Goal: Check status: Check status

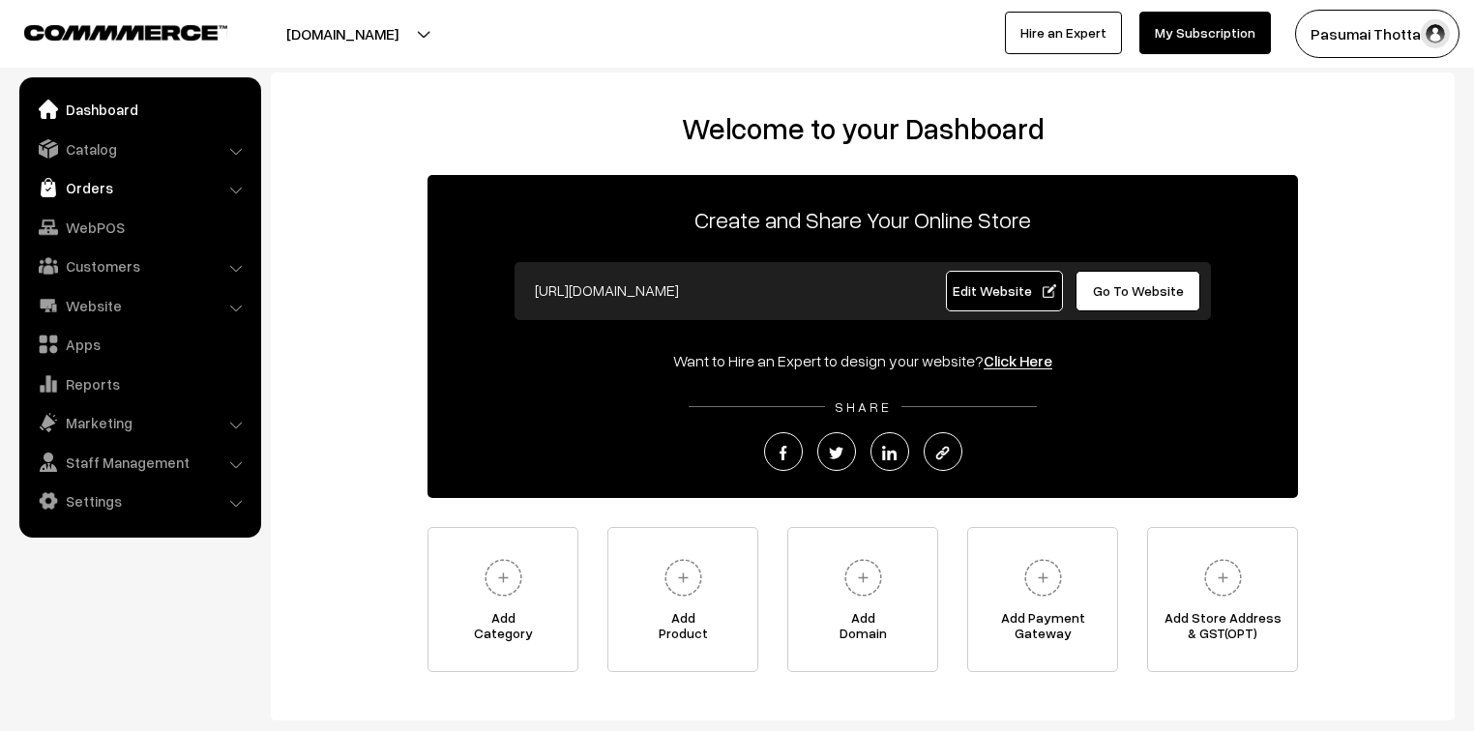
click at [70, 183] on link "Orders" at bounding box center [139, 187] width 230 height 35
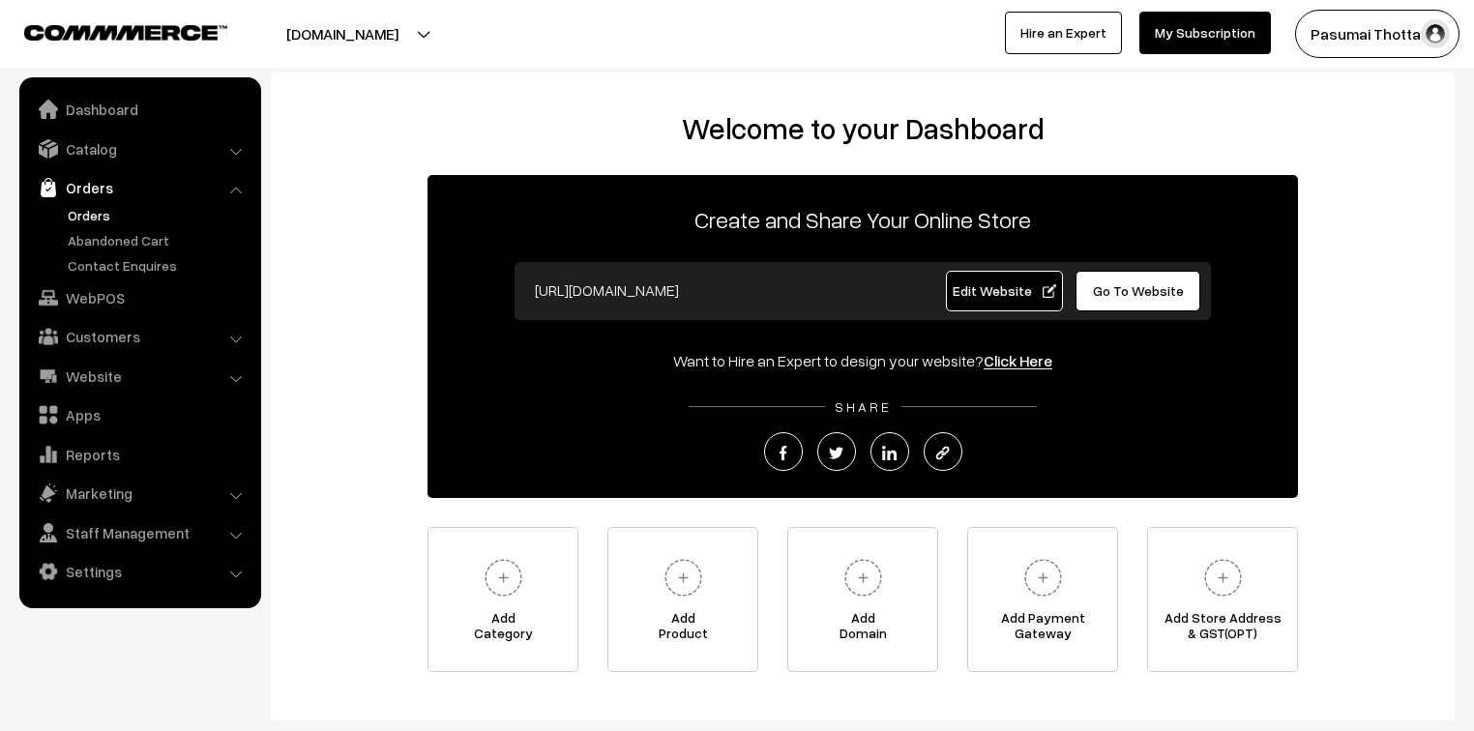
click at [71, 216] on link "Orders" at bounding box center [159, 215] width 192 height 20
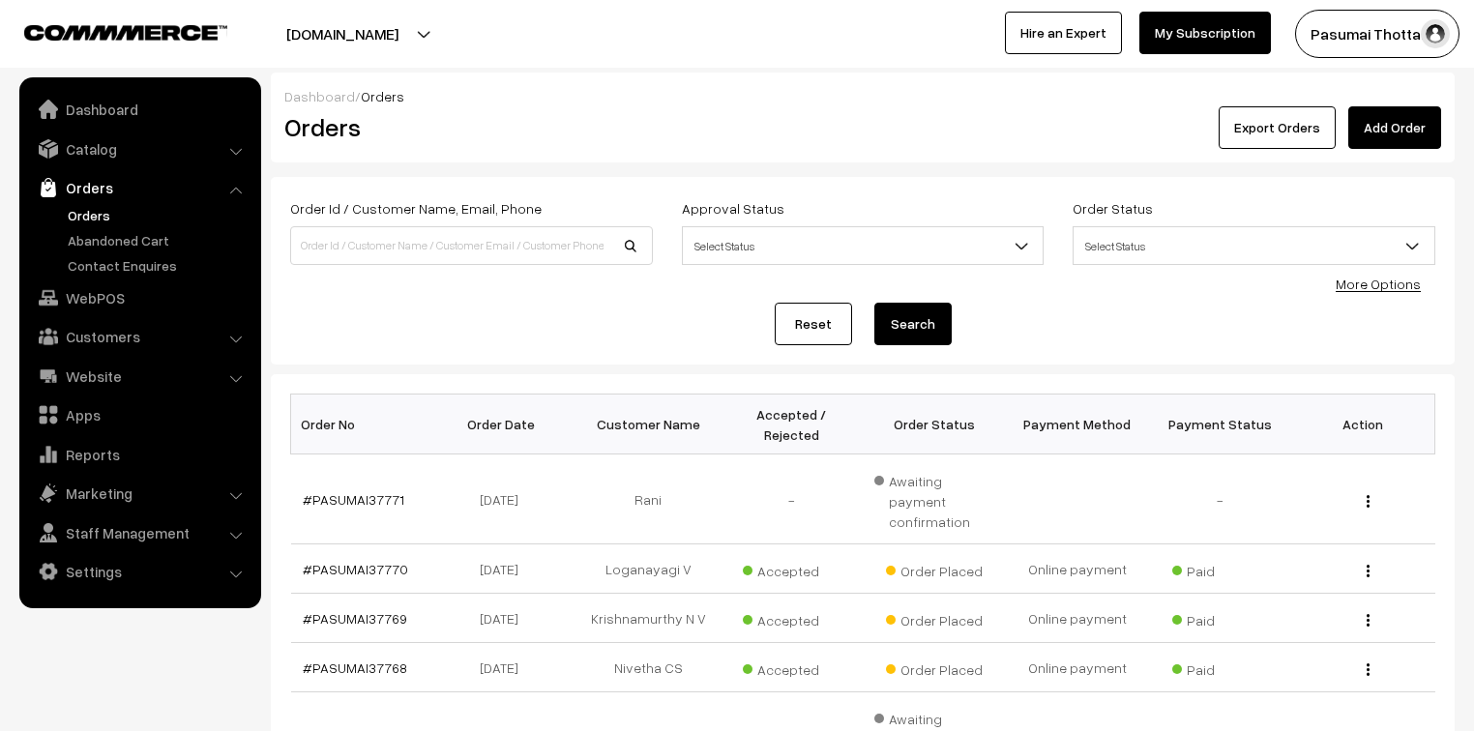
click at [1408, 284] on link "More Options" at bounding box center [1378, 284] width 85 height 16
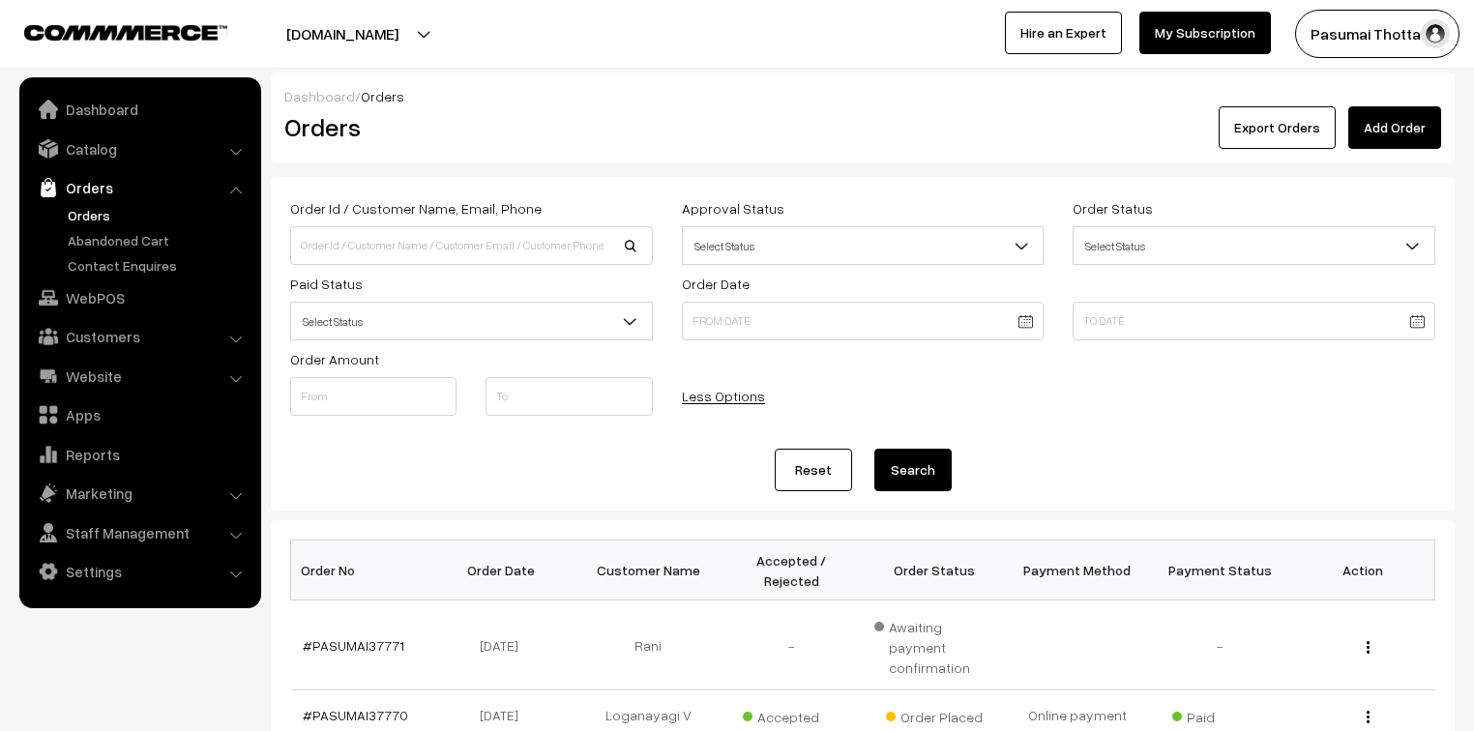
click at [552, 302] on span "Select Status" at bounding box center [471, 321] width 363 height 39
select select "1"
click at [921, 462] on button "Search" at bounding box center [912, 470] width 77 height 43
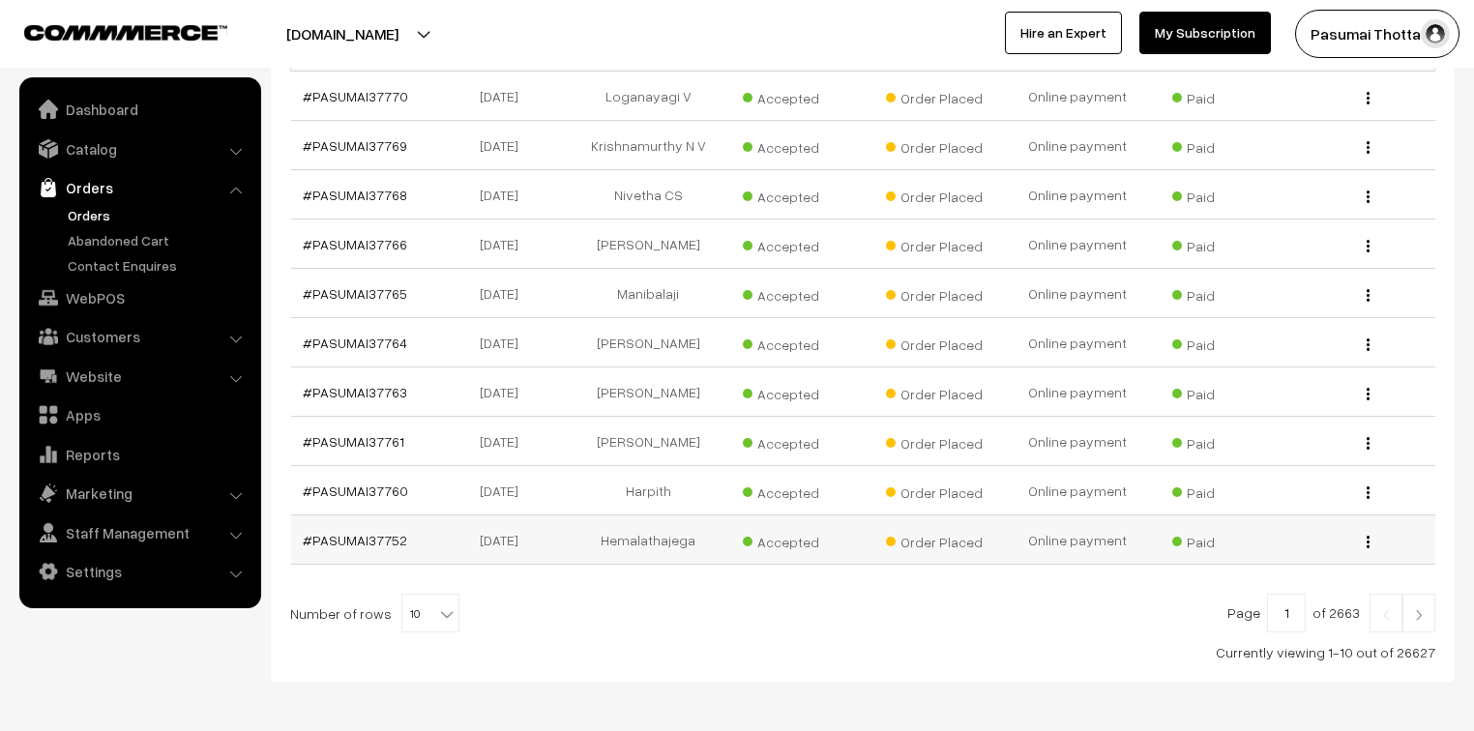
scroll to position [583, 0]
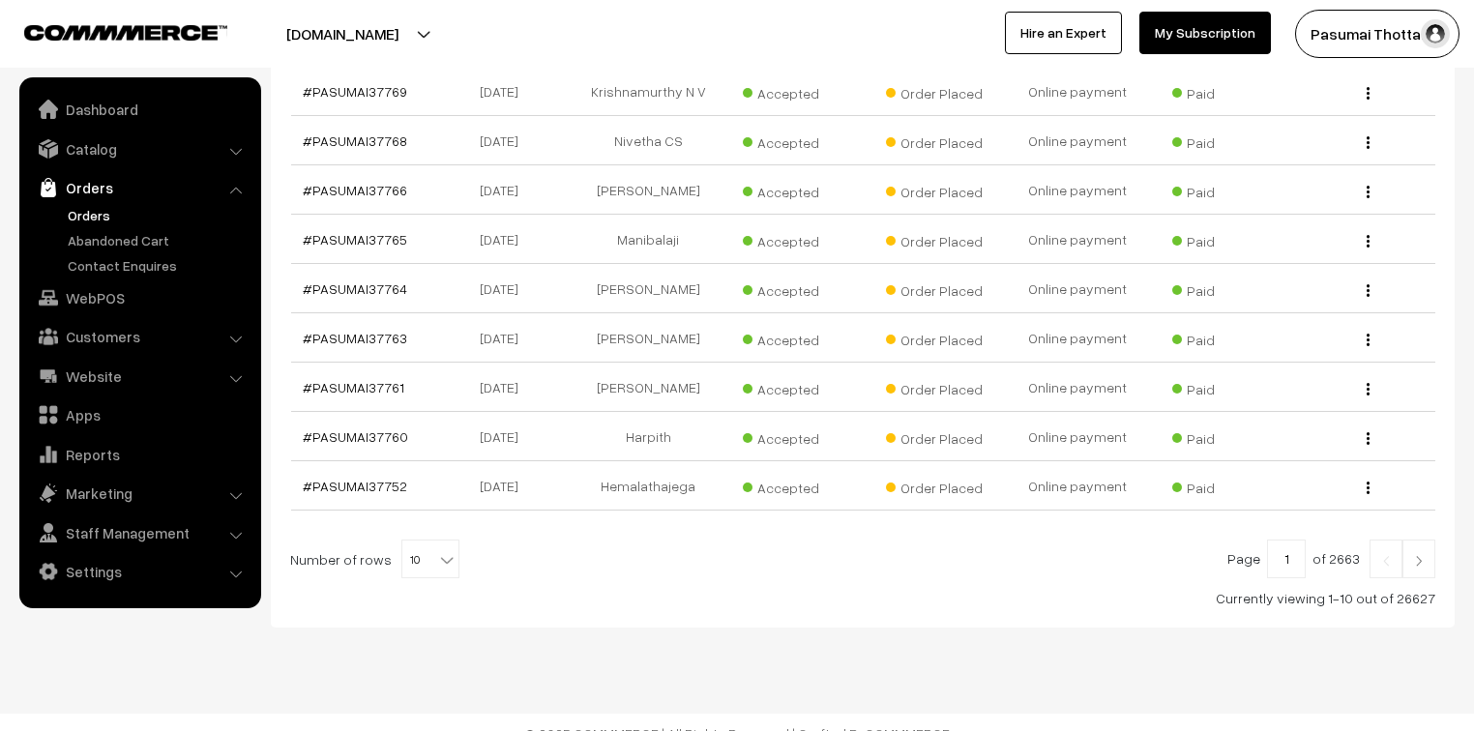
click at [438, 550] on b at bounding box center [446, 559] width 19 height 19
select select "100"
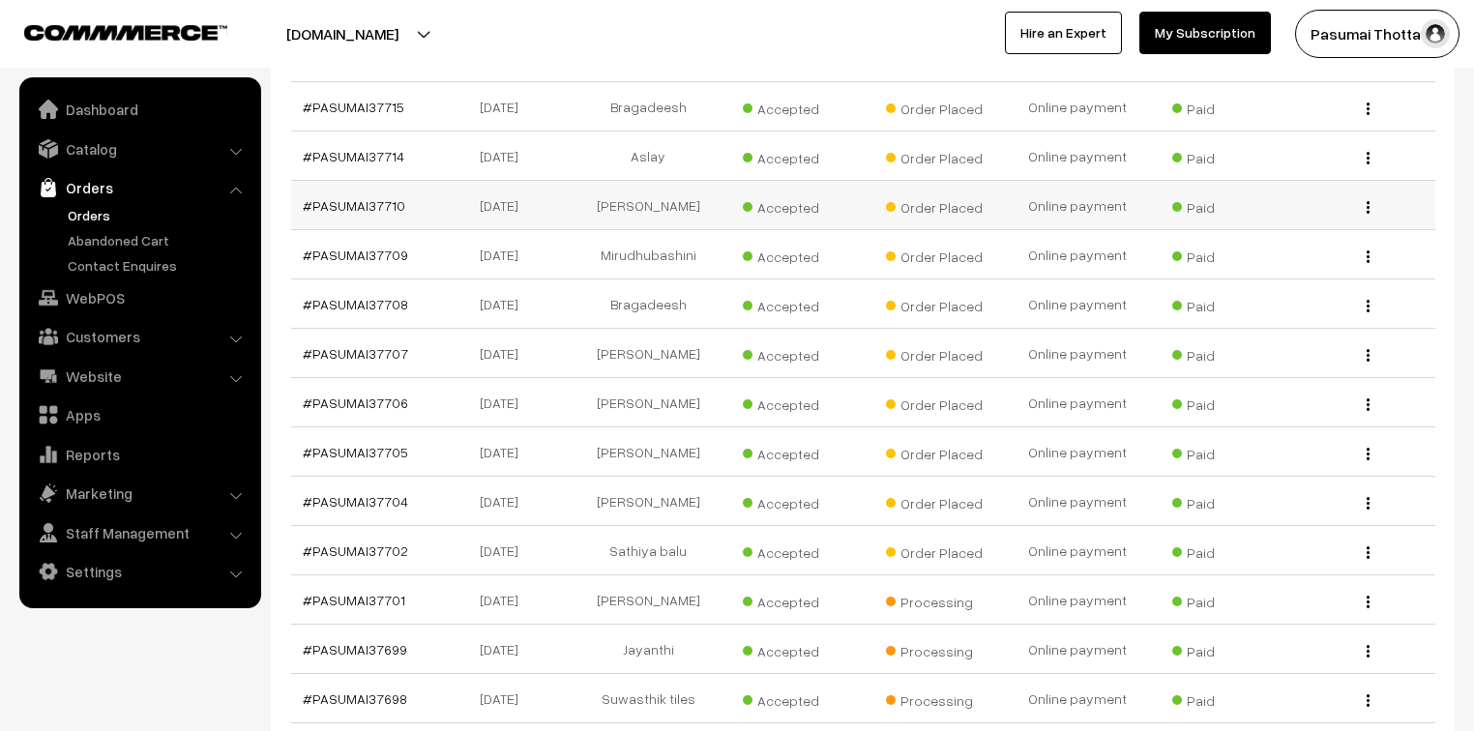
scroll to position [2322, 0]
